Goal: Information Seeking & Learning: Learn about a topic

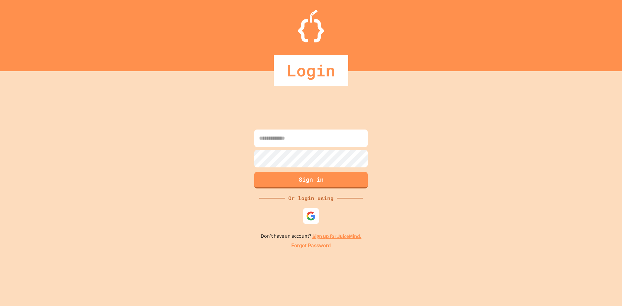
click at [294, 143] on input at bounding box center [310, 138] width 113 height 17
type input "*"
type input "**********"
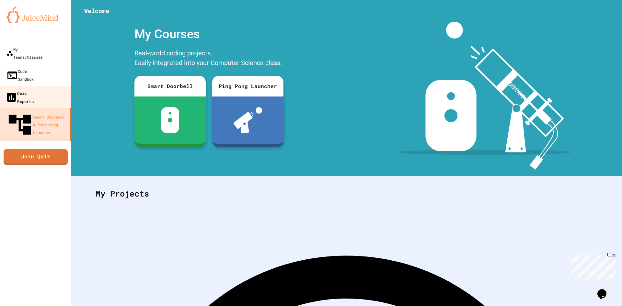
click at [46, 86] on link "Quiz Reports" at bounding box center [36, 97] width 74 height 23
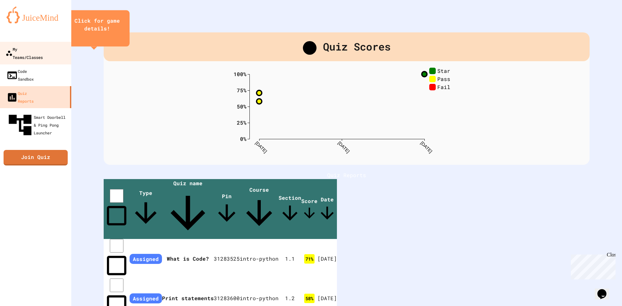
click at [43, 53] on div "My Teams/Classes" at bounding box center [24, 53] width 37 height 16
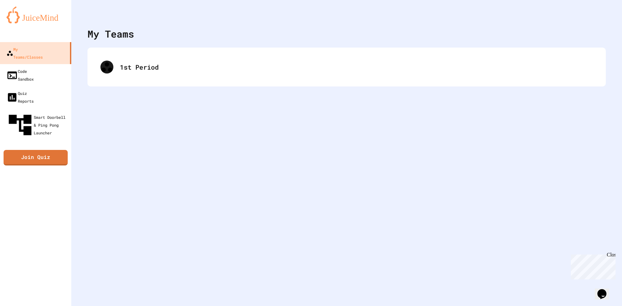
click at [170, 86] on div "1st Period" at bounding box center [346, 67] width 518 height 39
click at [175, 82] on div "1st Period" at bounding box center [346, 67] width 518 height 39
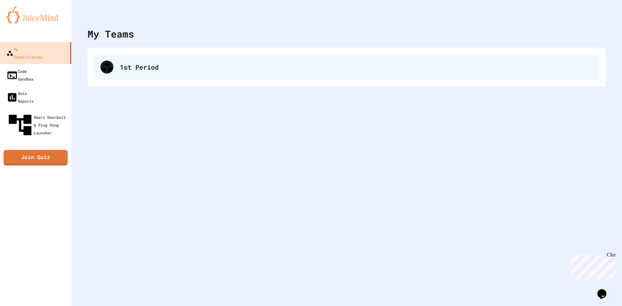
click at [178, 75] on div "1st Period" at bounding box center [346, 67] width 505 height 26
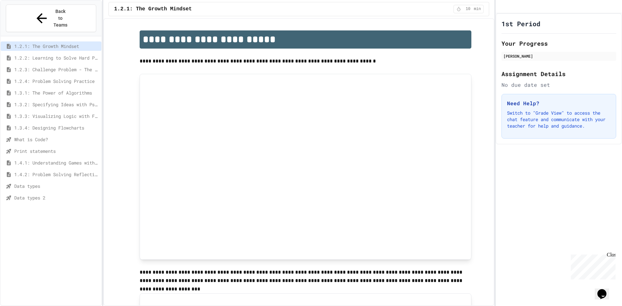
click at [58, 194] on span "Data types 2" at bounding box center [56, 197] width 85 height 7
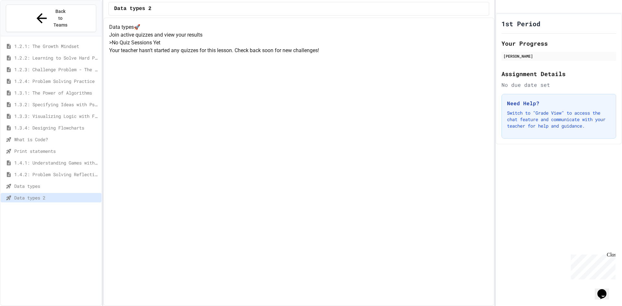
scroll to position [29, 0]
click at [53, 183] on span "Data types" at bounding box center [56, 186] width 85 height 7
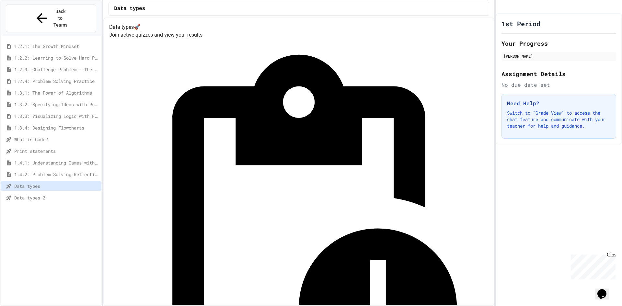
click at [61, 194] on span "Data types 2" at bounding box center [56, 197] width 85 height 7
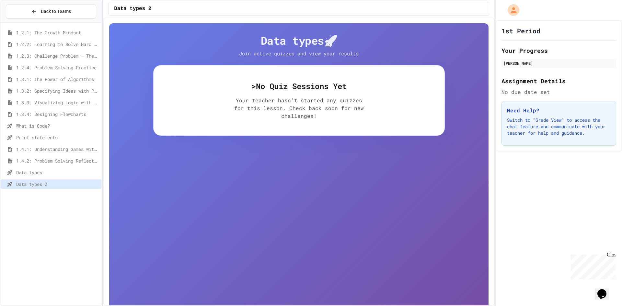
click at [47, 171] on span "Data types" at bounding box center [57, 172] width 83 height 7
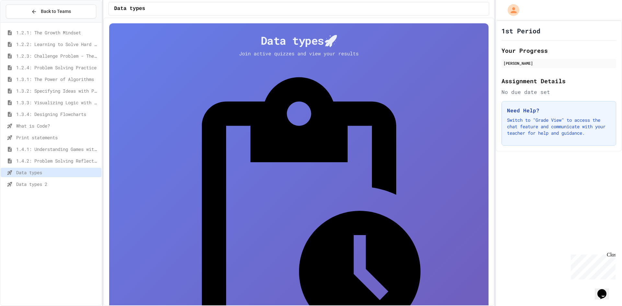
click at [44, 181] on span "Data types 2" at bounding box center [57, 184] width 83 height 7
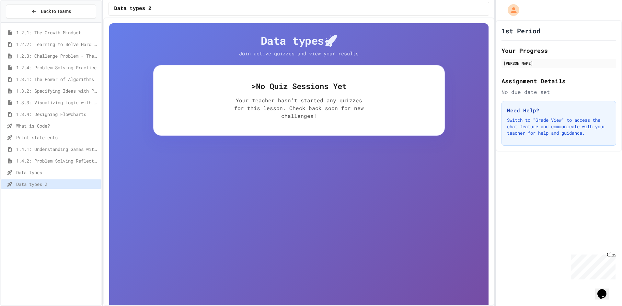
click at [68, 171] on span "Data types" at bounding box center [57, 172] width 83 height 7
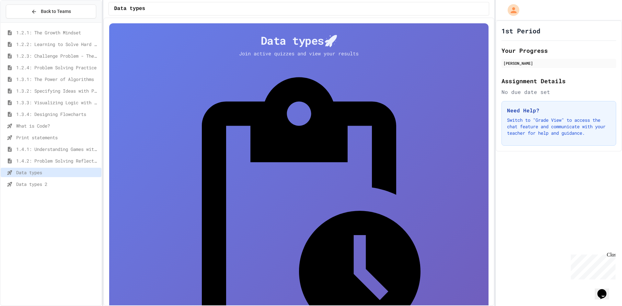
click at [70, 188] on div "Data types 2" at bounding box center [51, 183] width 101 height 9
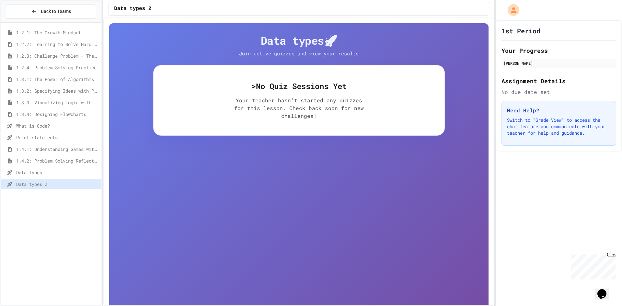
click at [71, 178] on div "Data types" at bounding box center [51, 174] width 101 height 12
click at [72, 176] on div "Data types" at bounding box center [51, 172] width 101 height 9
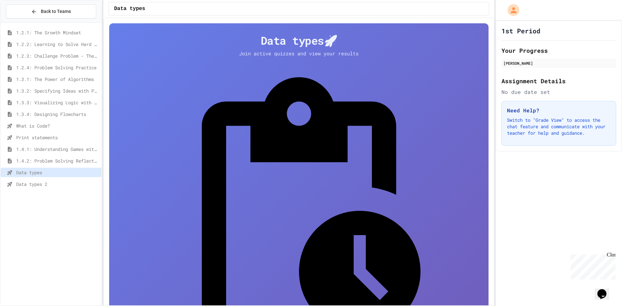
click at [73, 184] on span "Data types 2" at bounding box center [57, 184] width 83 height 7
